Goal: Transaction & Acquisition: Purchase product/service

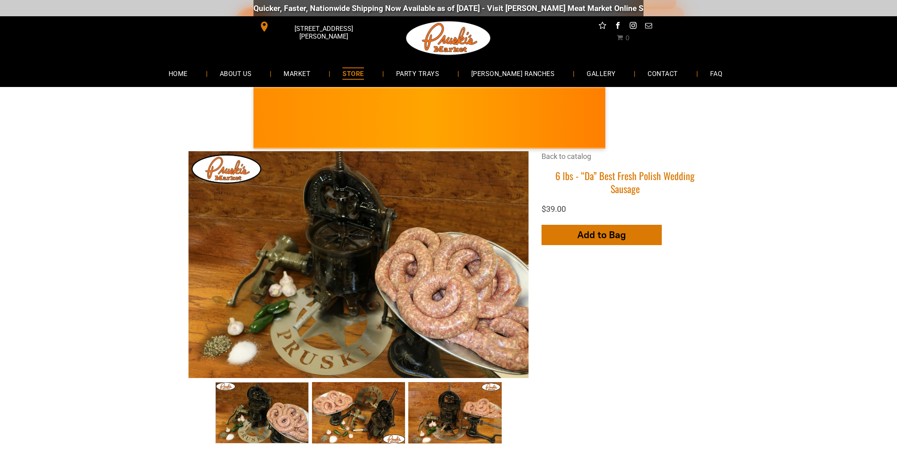
click at [625, 229] on span "Add to Bag" at bounding box center [601, 235] width 49 height 12
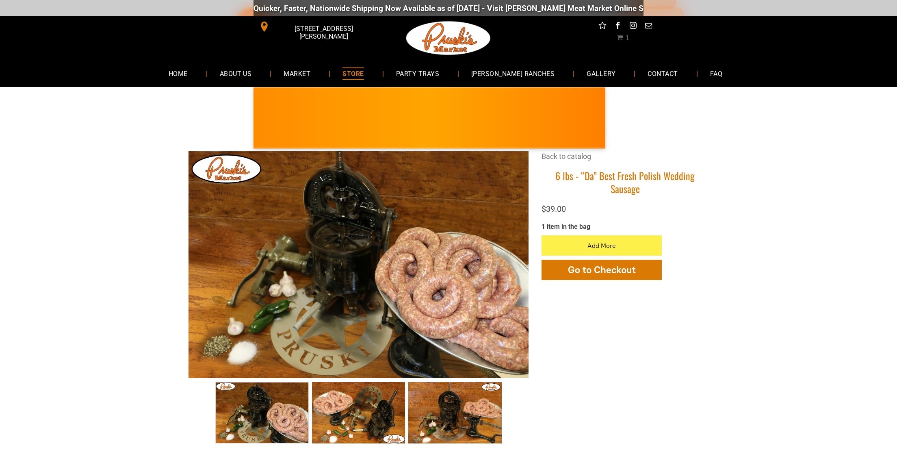
click at [815, 114] on img at bounding box center [831, 118] width 32 height 32
click at [839, 113] on span "Kielbasa Polish Sausage" at bounding box center [910, 108] width 143 height 12
click at [843, 113] on span "Kielbasa Polish Sausage" at bounding box center [914, 108] width 142 height 12
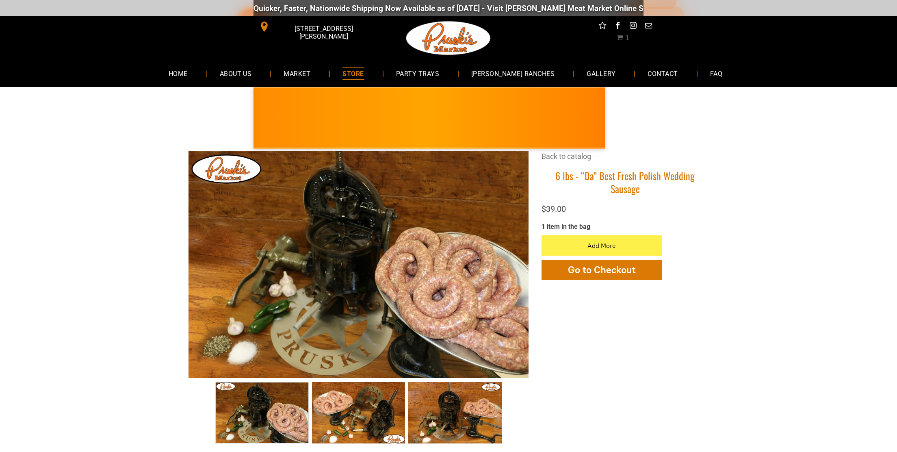
click at [818, 113] on span "Kielbasa Polish Sausage" at bounding box center [889, 108] width 143 height 12
click at [834, 113] on span "Kielbasa Polish Sausage" at bounding box center [905, 108] width 143 height 12
click at [819, 113] on span "Kielbasa Polish Sausage" at bounding box center [890, 108] width 143 height 12
click at [600, 236] on icon "button" at bounding box center [601, 245] width 9 height 18
click at [583, 156] on link "Back to catalog" at bounding box center [566, 156] width 50 height 9
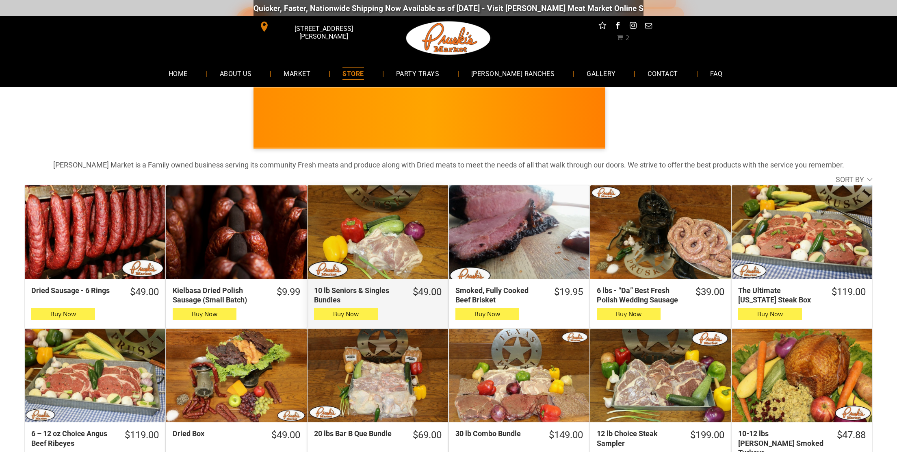
click at [407, 252] on div "10 lb Seniors & Singles Bundles" at bounding box center [377, 232] width 141 height 94
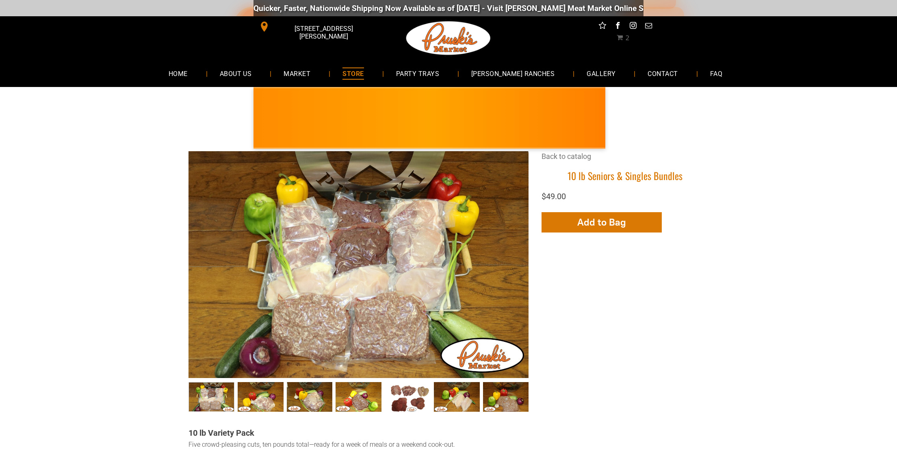
click at [314, 67] on link "MARKET" at bounding box center [297, 74] width 52 height 22
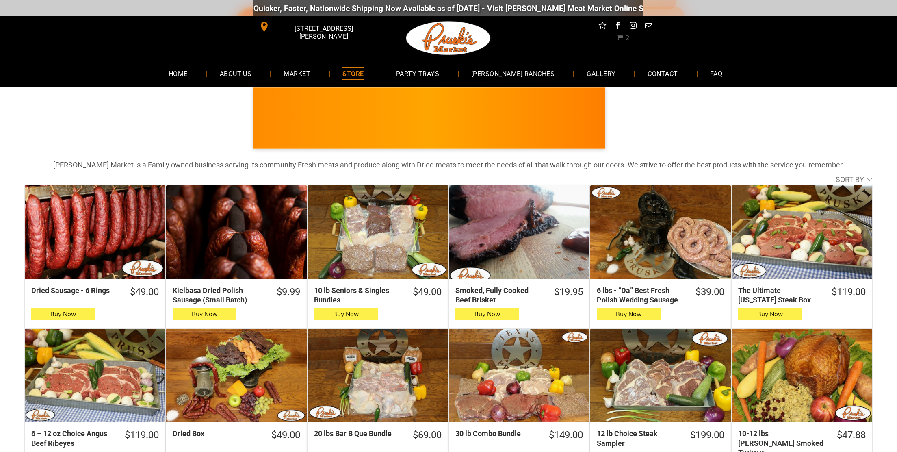
click at [838, 125] on span "$9.99!" at bounding box center [909, 127] width 143 height 11
click at [208, 77] on li "HOME" at bounding box center [181, 74] width 51 height 22
click at [188, 75] on span "HOME" at bounding box center [178, 73] width 19 height 12
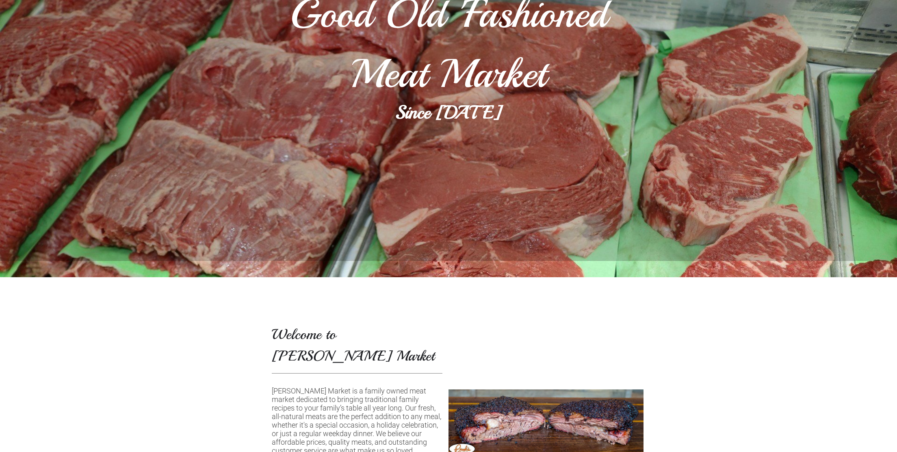
scroll to position [406, 0]
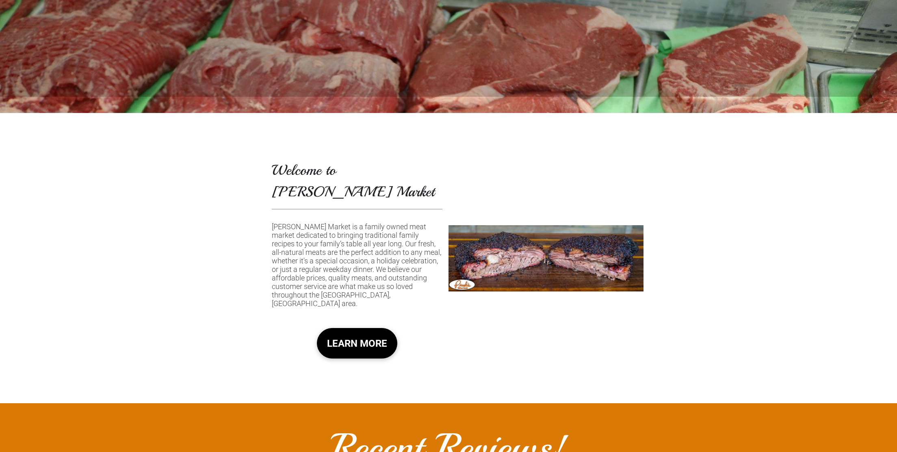
click at [362, 331] on span "LEARN MORE" at bounding box center [357, 343] width 60 height 24
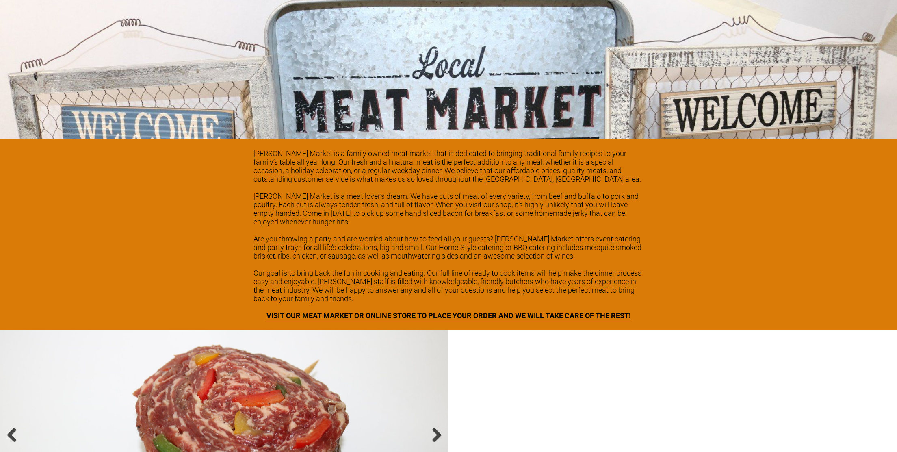
scroll to position [1068, 0]
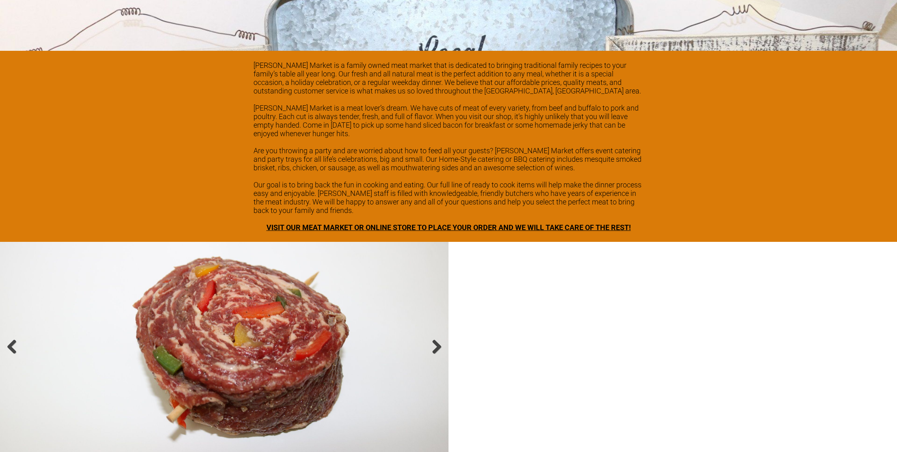
click at [444, 223] on span "VISIT OUR MEAT MARKET OR ONLINE STORE TO PLACE YOUR ORDER AND WE WILL TAKE CARE…" at bounding box center [448, 227] width 364 height 9
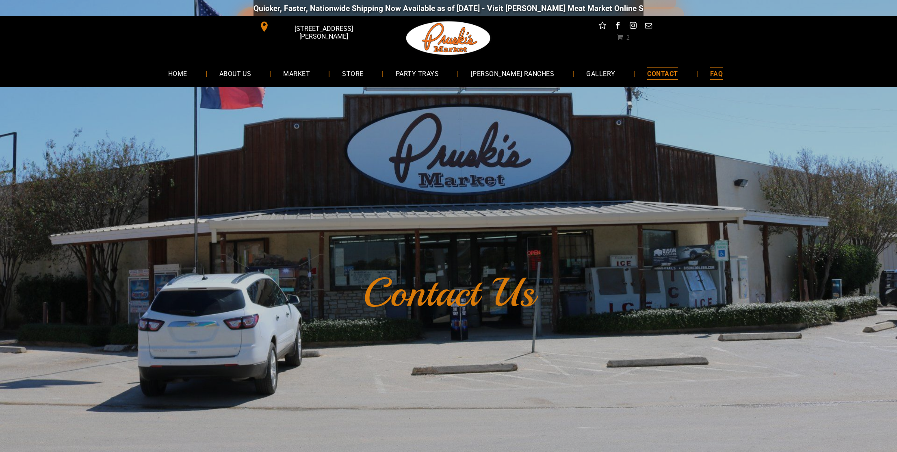
click at [709, 71] on link "FAQ" at bounding box center [716, 74] width 37 height 22
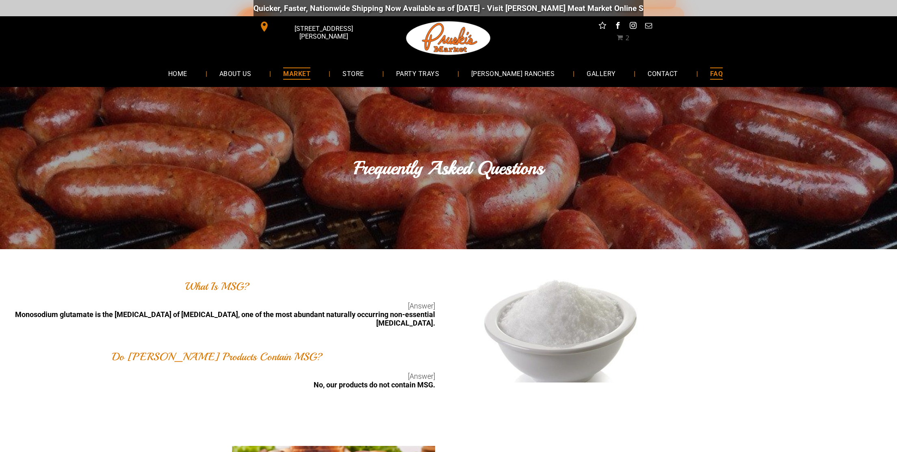
click at [310, 72] on span "MARKET" at bounding box center [296, 73] width 27 height 12
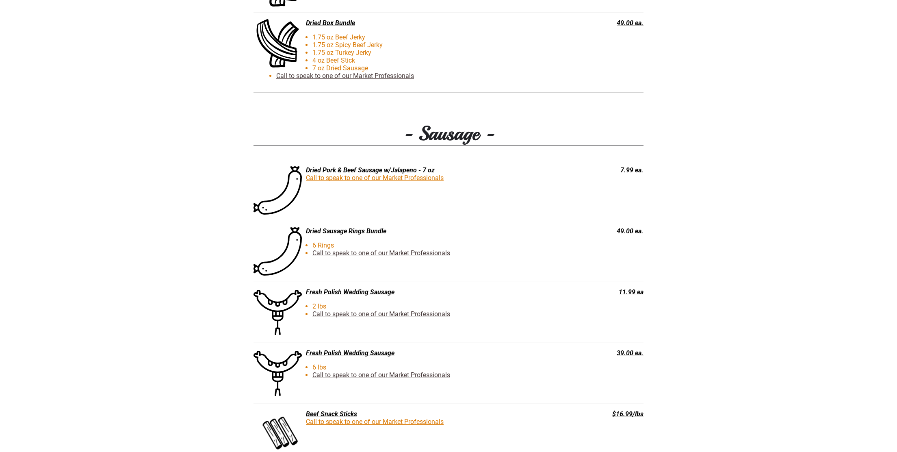
scroll to position [1228, 0]
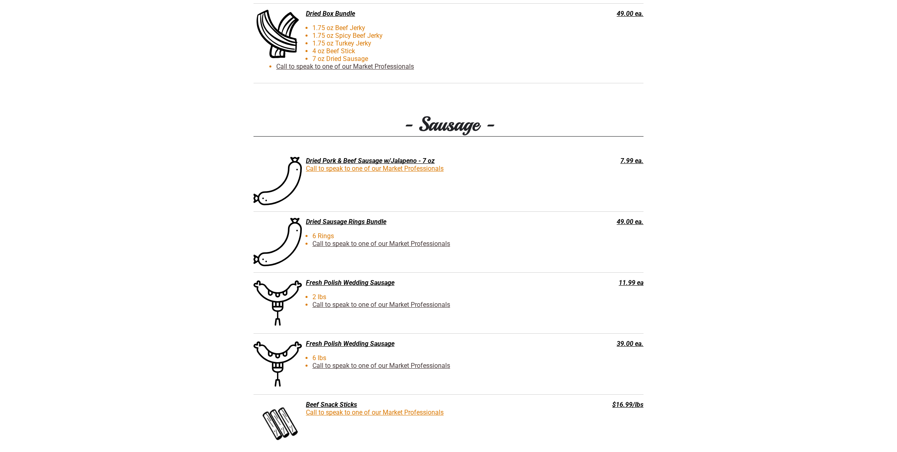
click at [396, 305] on link "Call to speak to one of our Market Professionals" at bounding box center [381, 305] width 138 height 8
click at [351, 282] on div "Fresh Polish Wedding Sausage" at bounding box center [407, 283] width 308 height 8
click at [346, 283] on div "Fresh Polish Wedding Sausage" at bounding box center [407, 283] width 308 height 8
click at [636, 282] on div "11.99 ea" at bounding box center [604, 283] width 78 height 8
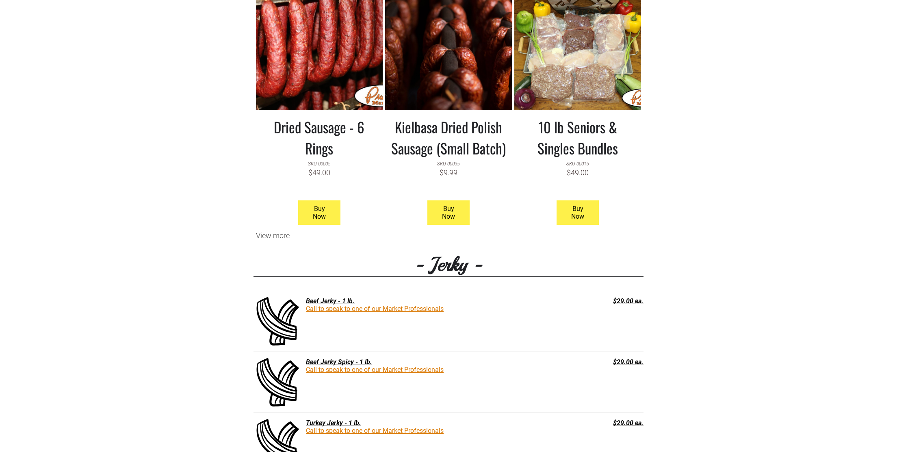
scroll to position [724, 0]
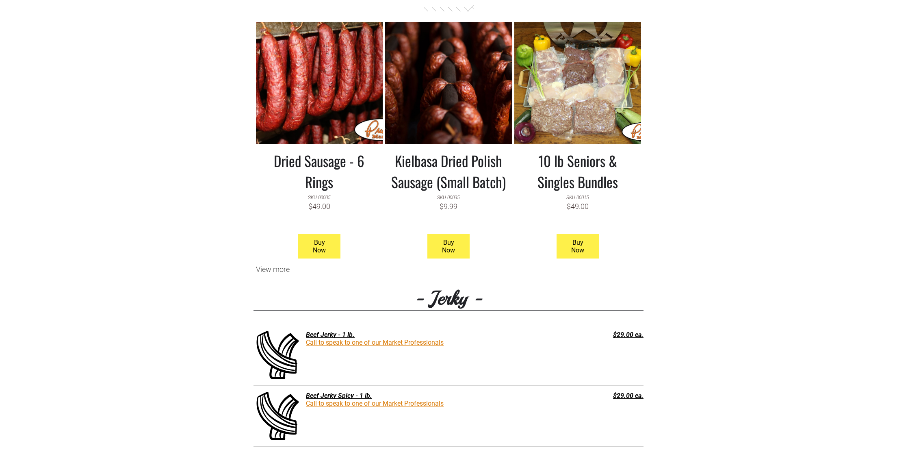
click at [488, 167] on h3 "Kielbasa Dried Polish Sausage (Small Batch)" at bounding box center [448, 171] width 115 height 42
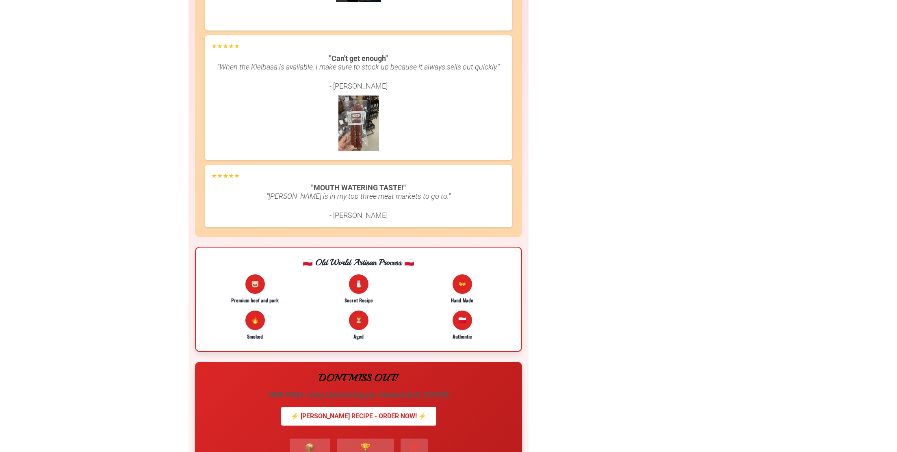
scroll to position [1581, 0]
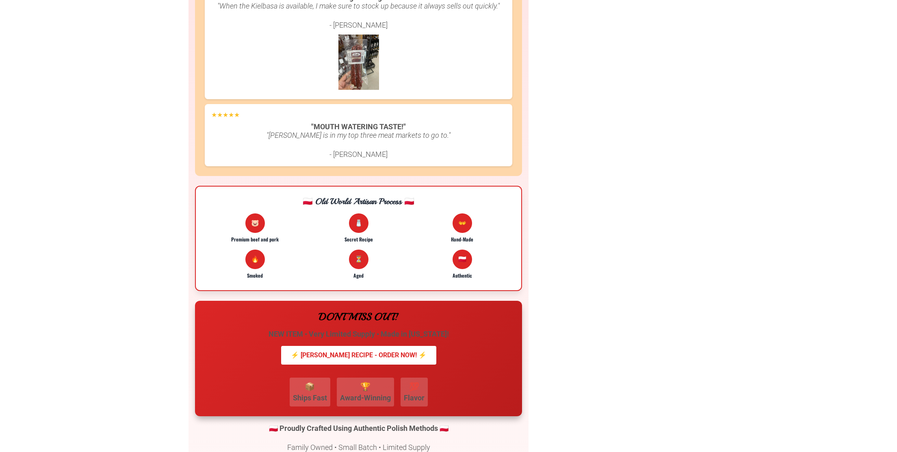
click at [362, 357] on div "⚡ EDMOND PRUSKI'S RECIPE - ORDER NOW! ⚡" at bounding box center [358, 355] width 155 height 19
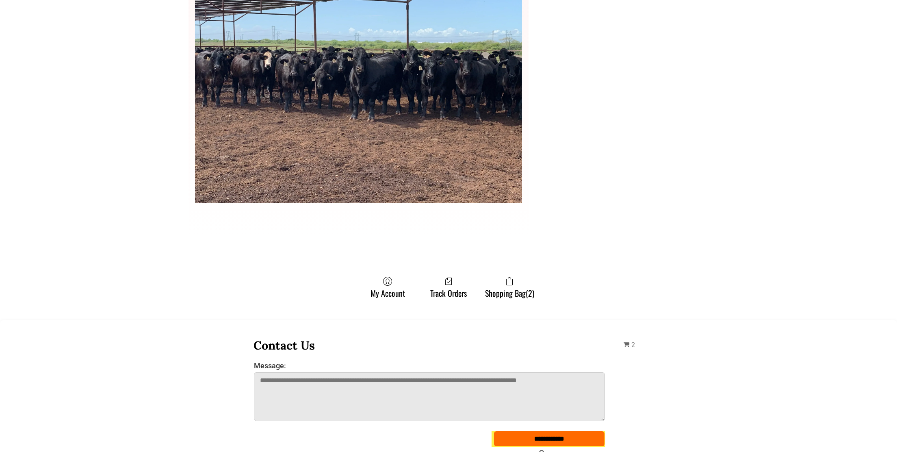
scroll to position [1807, 0]
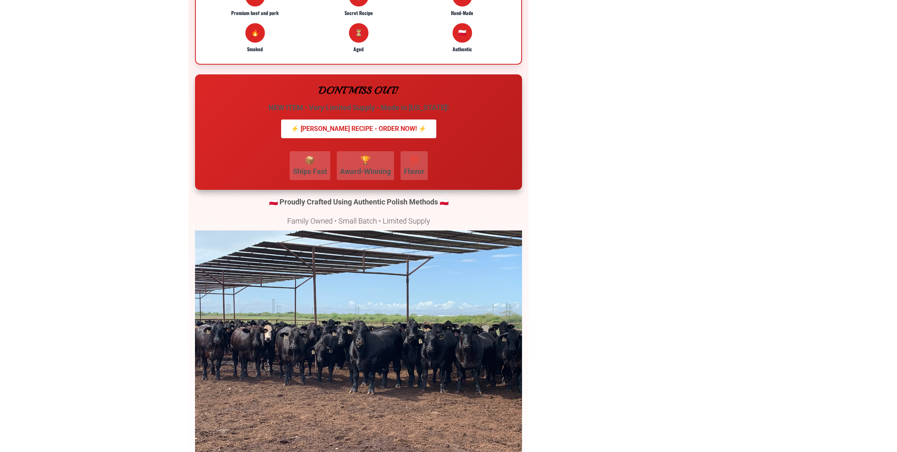
click at [368, 130] on div "⚡ EDMOND PRUSKI'S RECIPE - ORDER NOW! ⚡" at bounding box center [358, 128] width 155 height 19
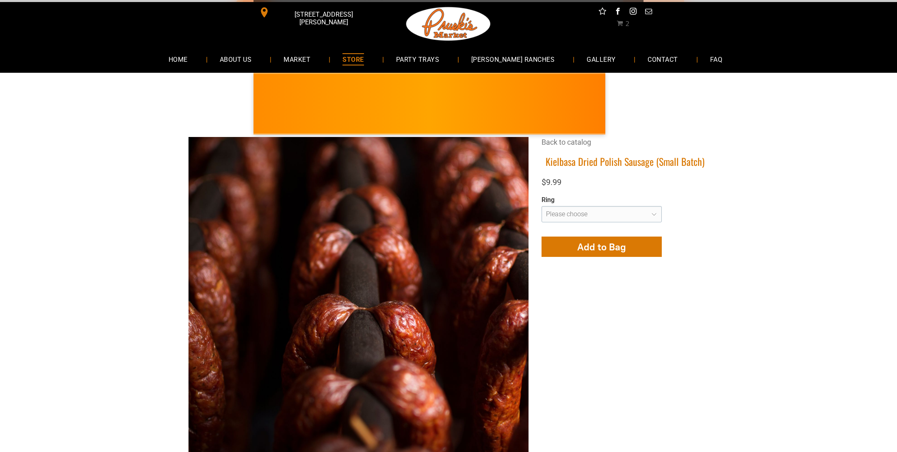
scroll to position [0, 0]
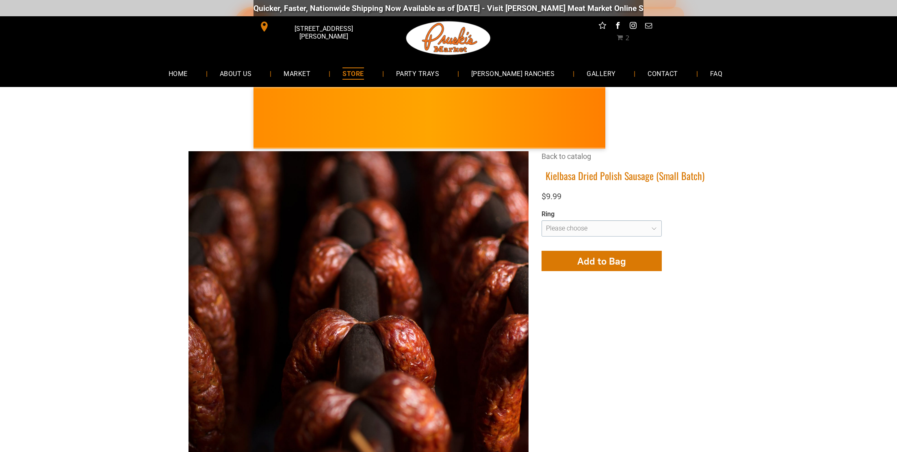
click at [403, 102] on div "PRUSKI'S MARKET • Kielbasa Polish Sausage NEW! • Limited Supply • Edmond's Reci…" at bounding box center [429, 118] width 352 height 62
click at [247, 78] on span "ABOUT US" at bounding box center [235, 73] width 33 height 12
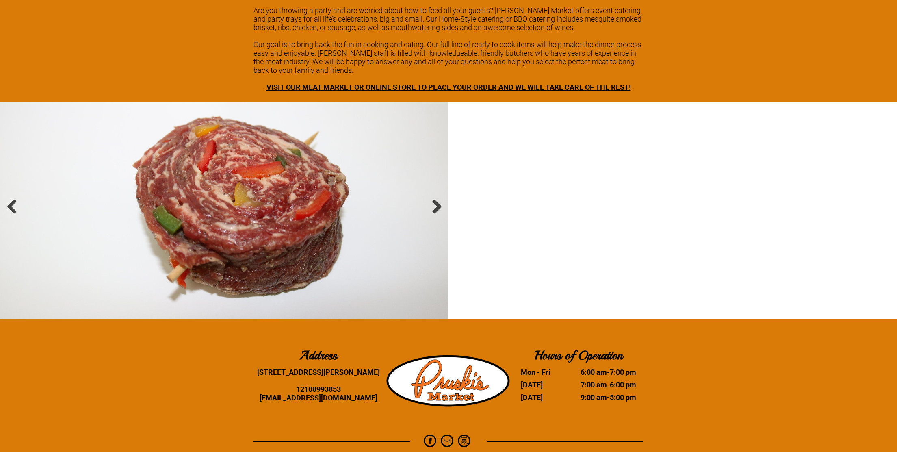
scroll to position [1213, 0]
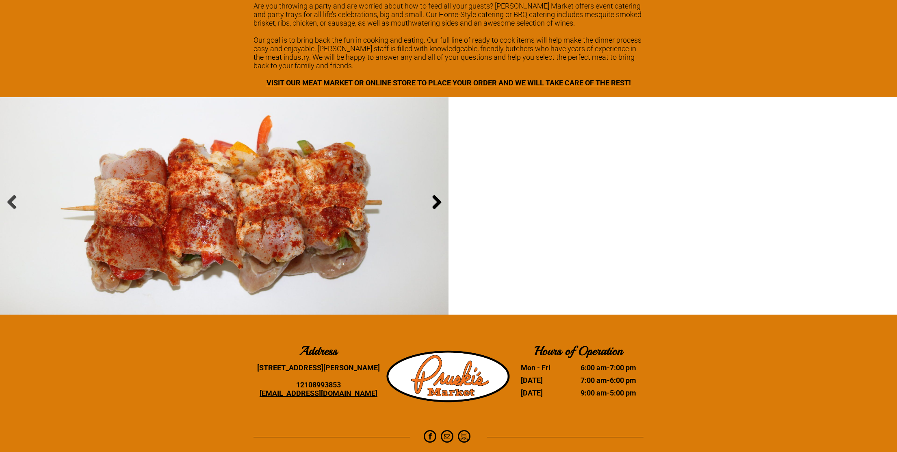
click at [437, 195] on link at bounding box center [436, 203] width 16 height 16
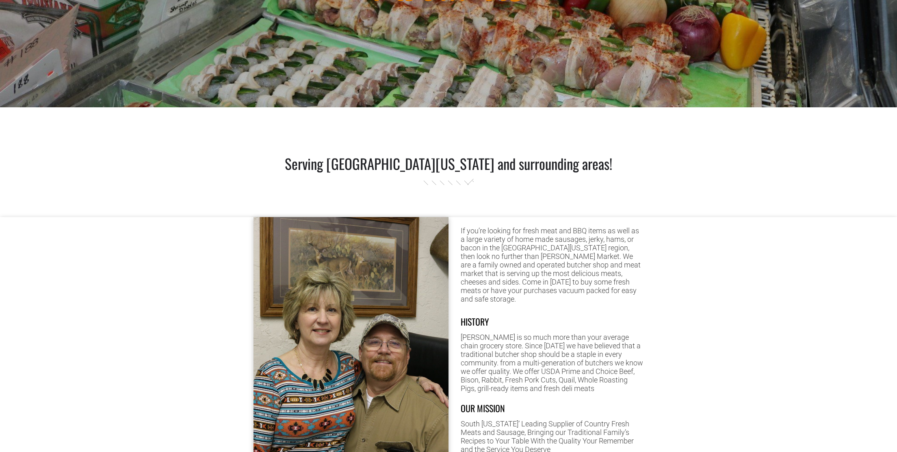
scroll to position [0, 0]
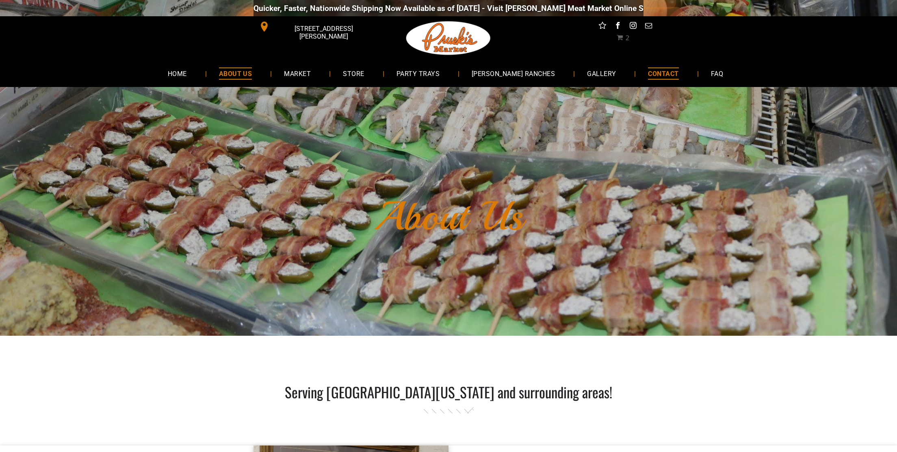
click at [648, 76] on span "CONTACT" at bounding box center [663, 73] width 30 height 12
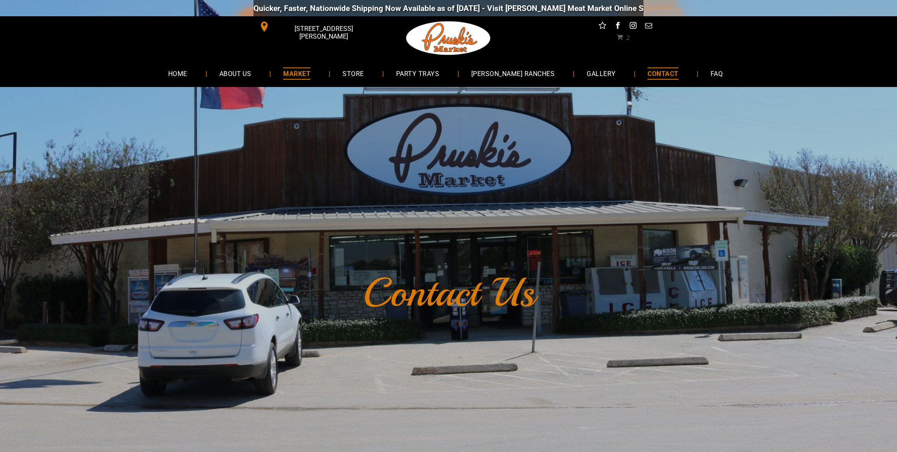
click at [310, 72] on span "MARKET" at bounding box center [296, 73] width 27 height 12
